Goal: Information Seeking & Learning: Find specific page/section

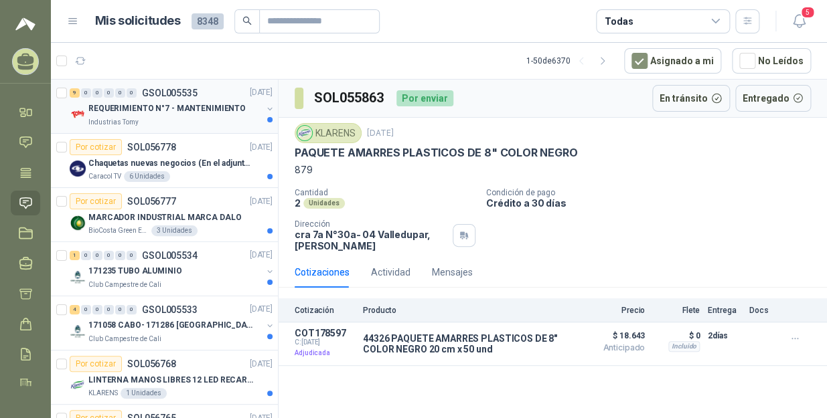
click at [160, 112] on p "REQUERIMIENTO N°7 - MANTENIMIENTO" at bounding box center [166, 109] width 157 height 13
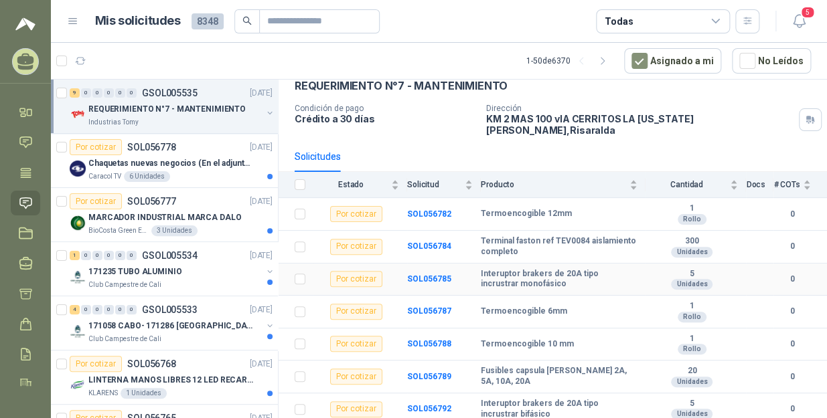
scroll to position [131, 0]
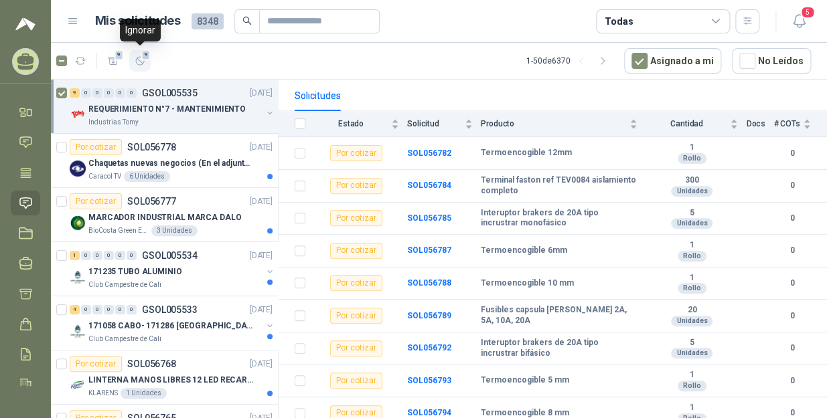
click at [144, 60] on span "9" at bounding box center [145, 55] width 9 height 11
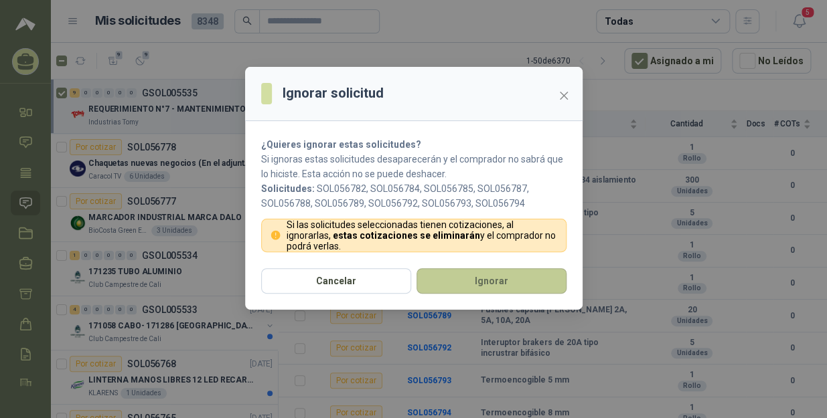
click at [410, 282] on button "Ignorar" at bounding box center [491, 281] width 150 height 25
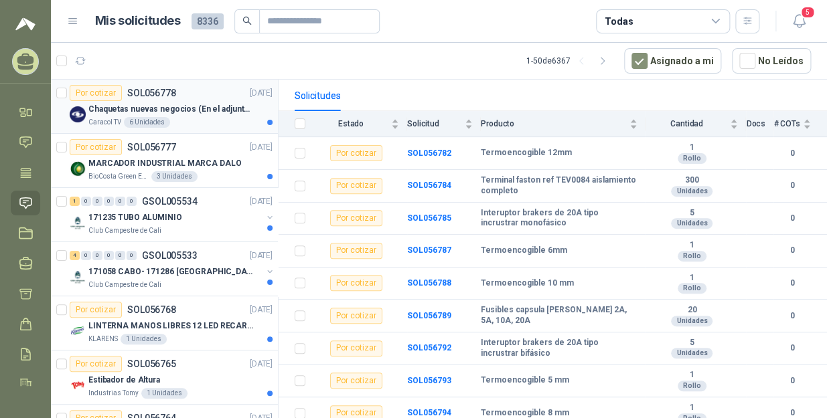
click at [189, 113] on p "Chaquetas nuevas negocios (En el adjunto mas informacion)" at bounding box center [171, 109] width 167 height 13
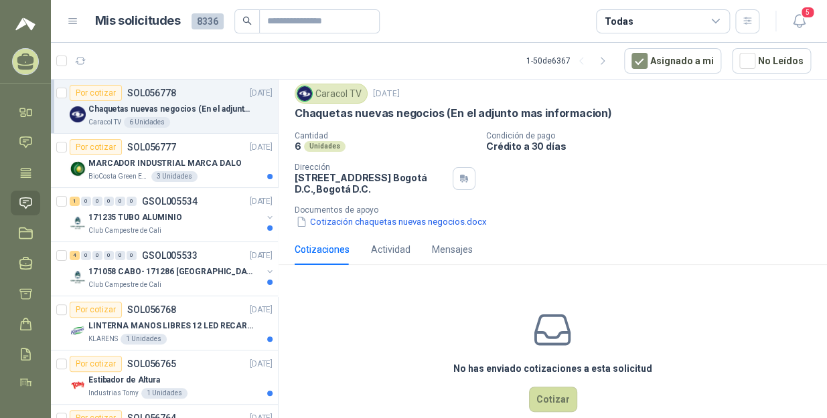
scroll to position [64, 0]
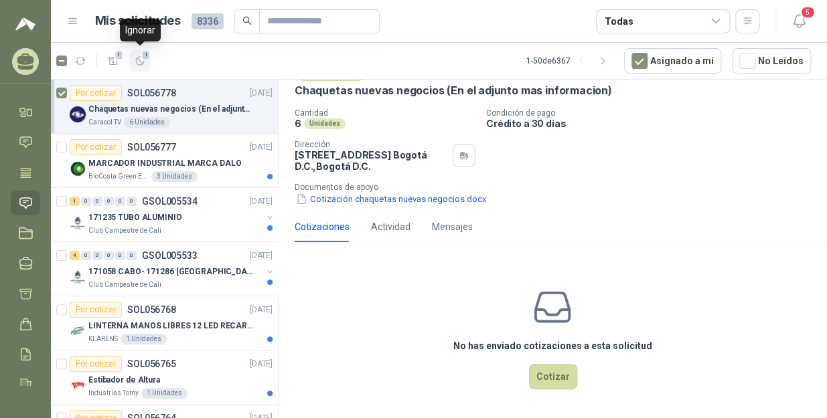
click at [143, 60] on icon "button" at bounding box center [140, 61] width 11 height 11
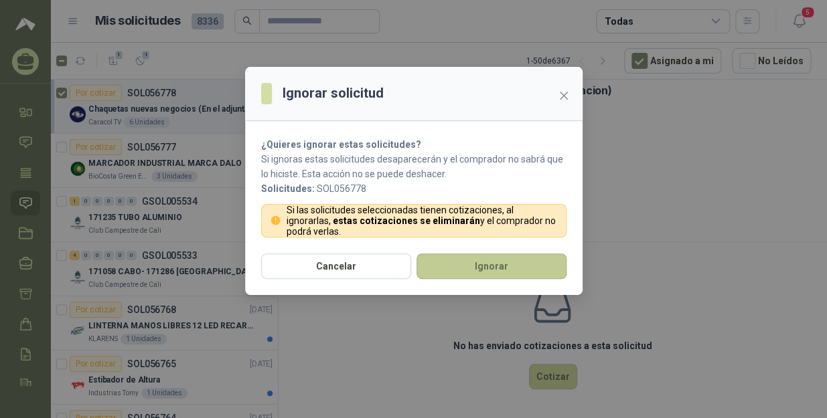
click at [410, 275] on button "Ignorar" at bounding box center [491, 266] width 150 height 25
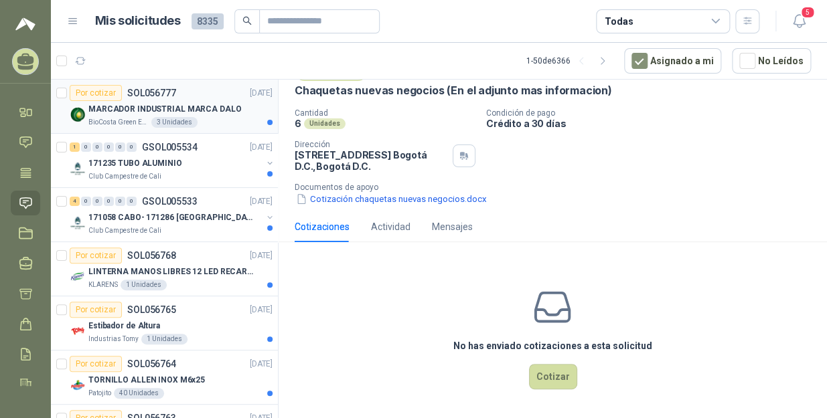
click at [222, 115] on div "MARCADOR INDUSTRIAL MARCA DALO" at bounding box center [180, 109] width 184 height 16
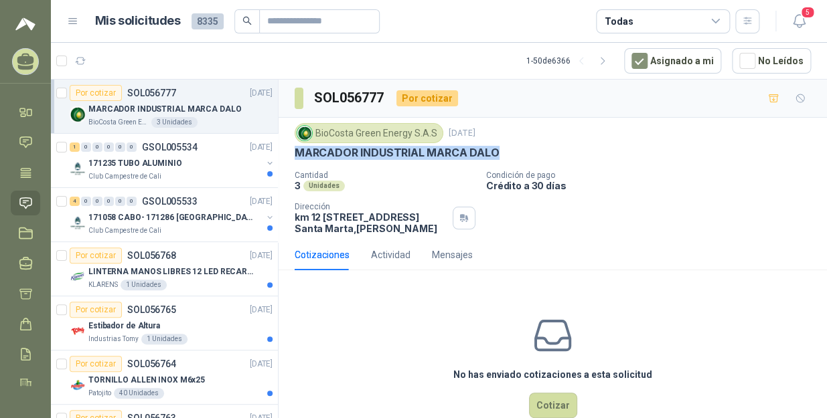
drag, startPoint x: 504, startPoint y: 152, endPoint x: 297, endPoint y: 157, distance: 207.6
click at [297, 157] on div "MARCADOR INDUSTRIAL MARCA DALO" at bounding box center [553, 153] width 516 height 14
copy p "MARCADOR INDUSTRIAL MARCA DALO"
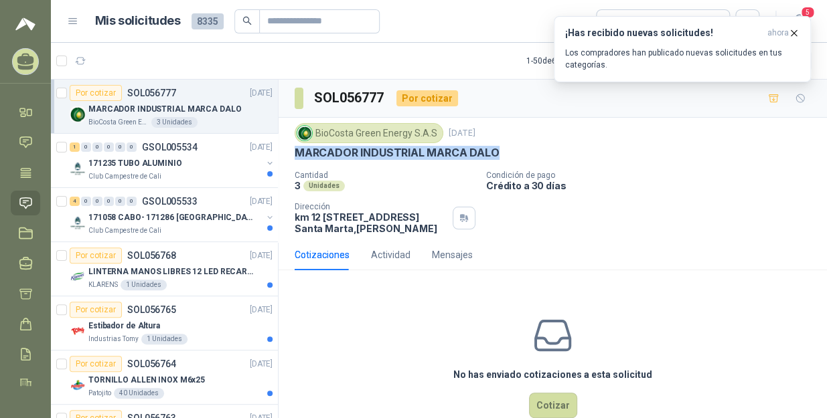
copy p "MARCADOR INDUSTRIAL MARCA DALO"
click at [194, 167] on div "171235 TUBO ALUMINIO" at bounding box center [174, 163] width 173 height 16
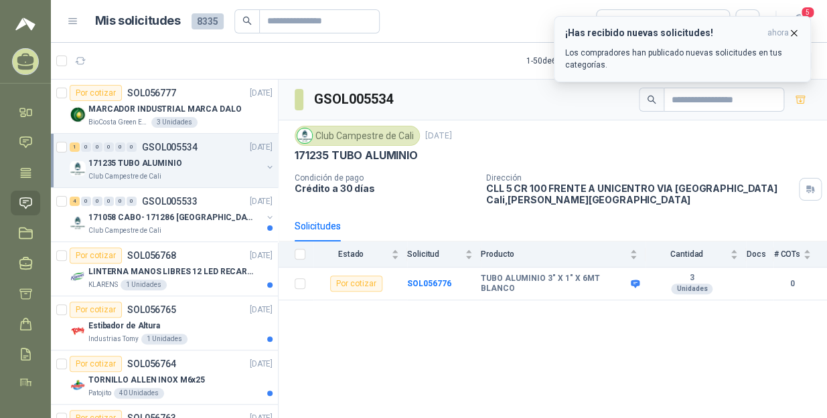
click at [410, 37] on icon "button" at bounding box center [793, 32] width 11 height 11
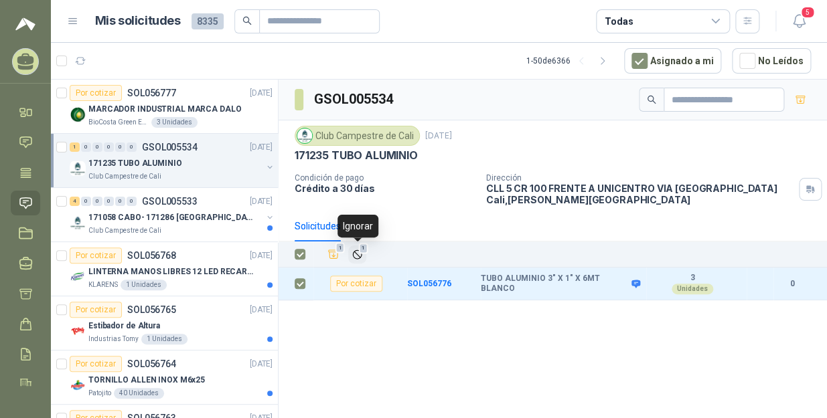
click at [358, 248] on button "1" at bounding box center [357, 255] width 18 height 18
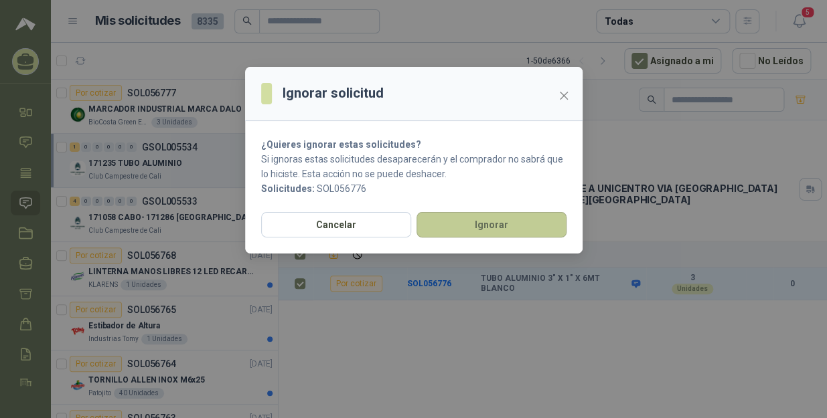
click at [410, 229] on button "Ignorar" at bounding box center [491, 224] width 150 height 25
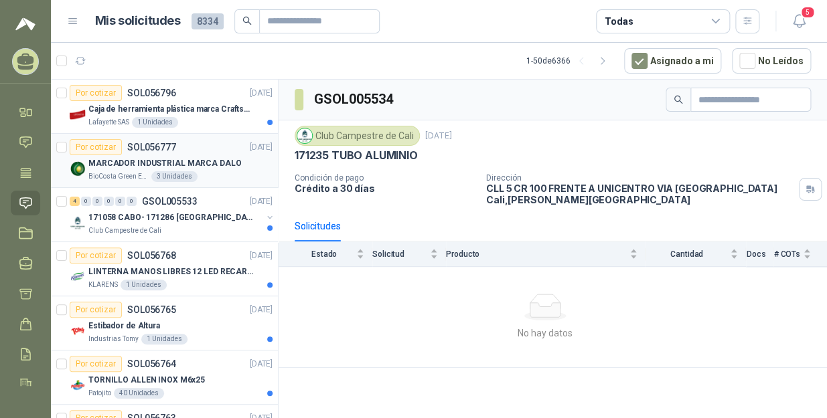
click at [228, 172] on div "BioCosta Green Energy S.A.S 3 Unidades" at bounding box center [180, 176] width 184 height 11
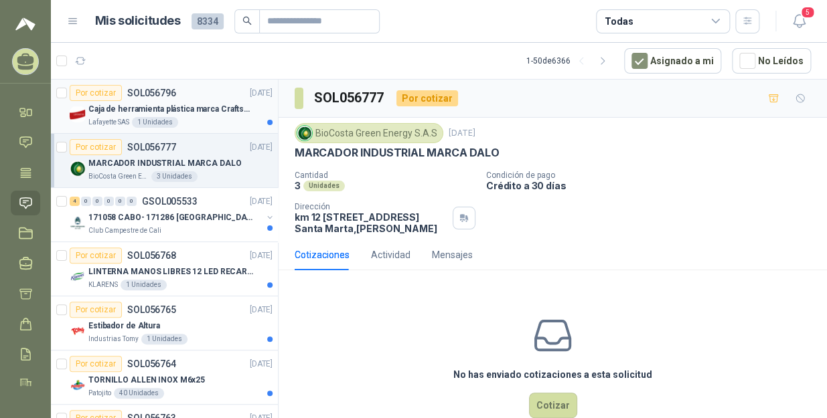
click at [215, 132] on article "Por cotizar SOL056796 19/09/25 Caja de herramienta plástica marca Craftsman de …" at bounding box center [164, 107] width 227 height 54
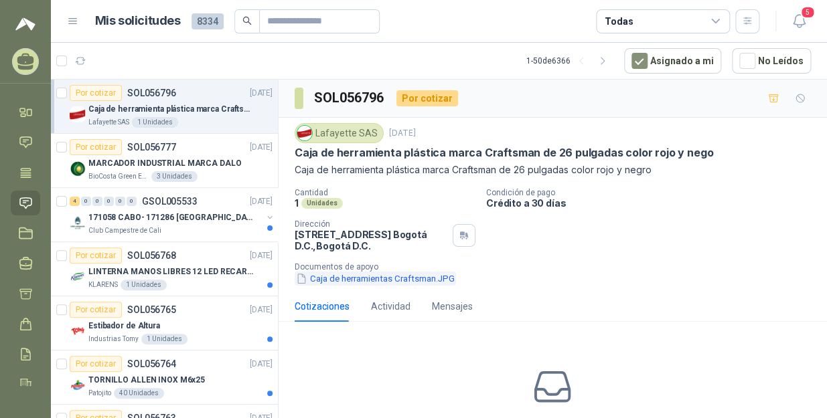
click at [341, 282] on button "Caja de herramientas Craftsman.JPG" at bounding box center [375, 279] width 161 height 14
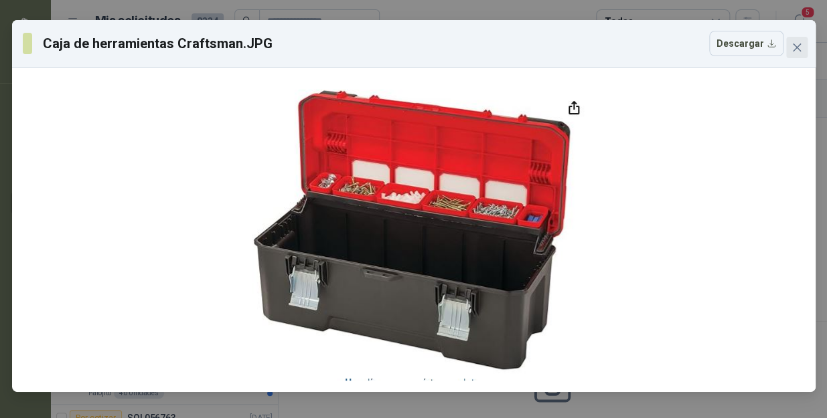
click at [410, 50] on icon "close" at bounding box center [796, 47] width 11 height 11
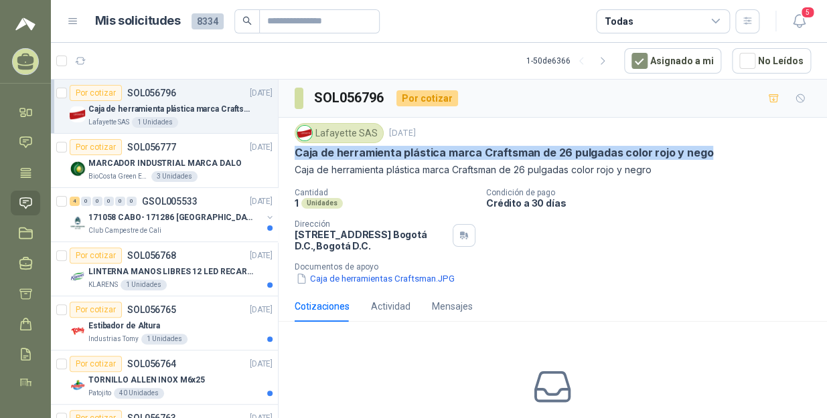
drag, startPoint x: 710, startPoint y: 153, endPoint x: 291, endPoint y: 151, distance: 419.8
click at [291, 151] on div "Lafayette SAS 19 sept, 2025 Caja de herramienta plástica marca Craftsman de 26 …" at bounding box center [553, 204] width 548 height 173
copy p "Caja de herramienta plástica marca Craftsman de 26 pulgadas color rojo y nego"
